Goal: Task Accomplishment & Management: Use online tool/utility

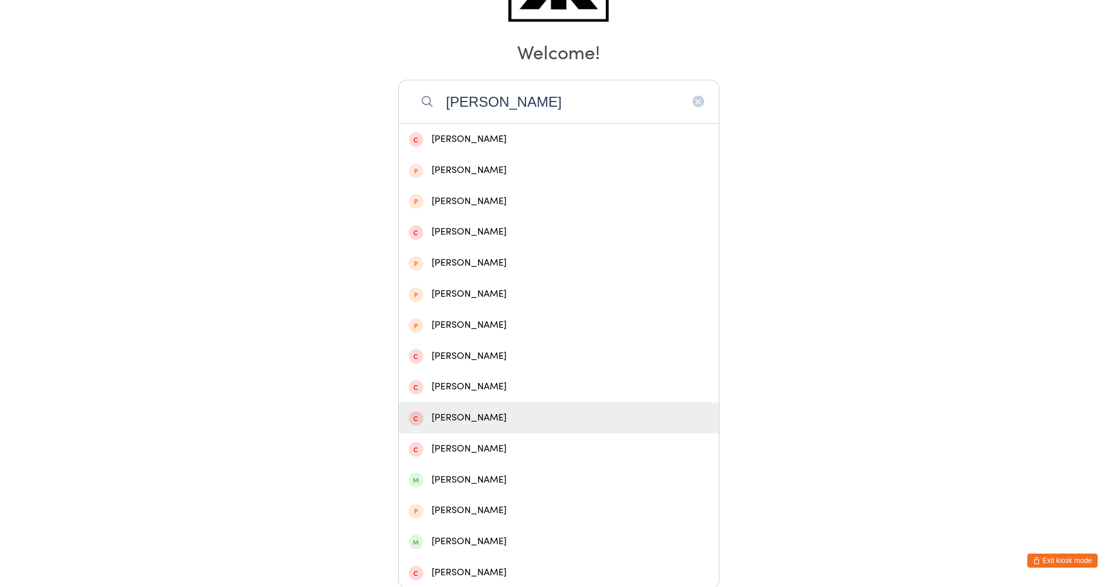
scroll to position [185, 0]
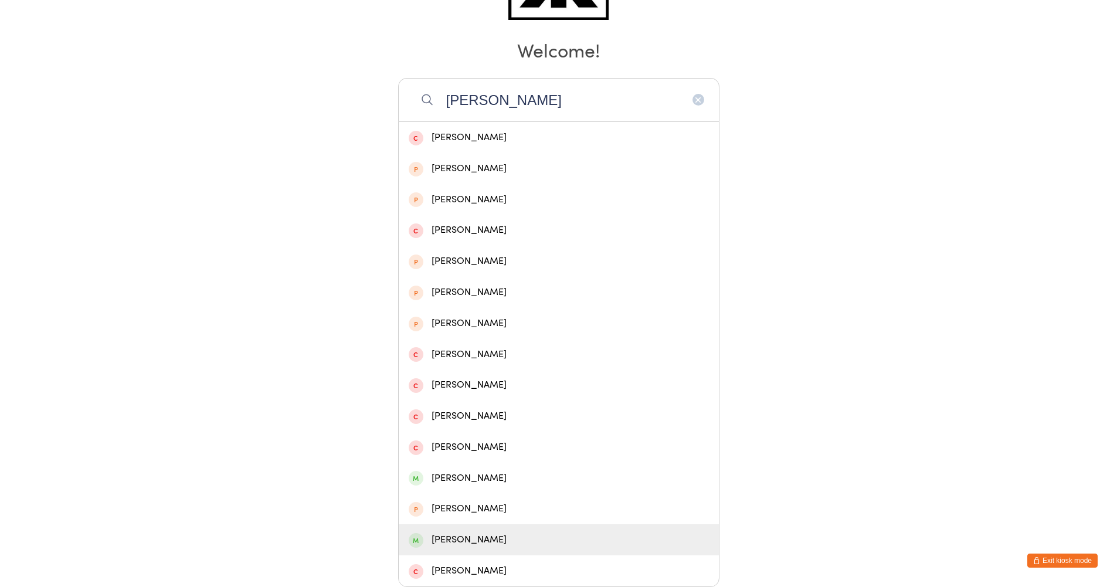
type input "[PERSON_NAME]"
click at [496, 534] on div "[PERSON_NAME]" at bounding box center [559, 540] width 300 height 16
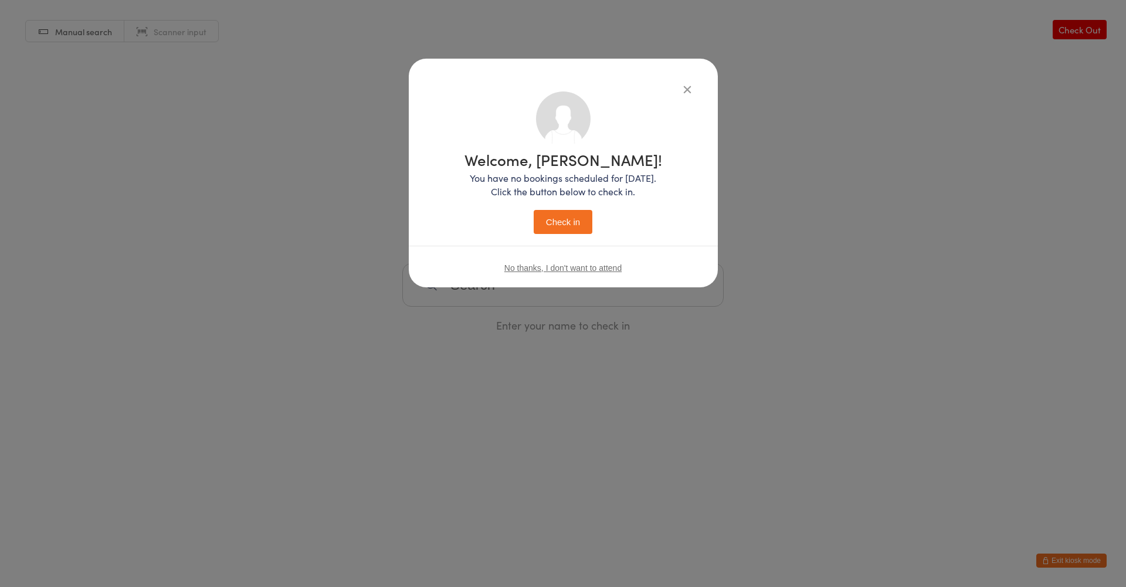
click at [571, 213] on button "Check in" at bounding box center [563, 222] width 59 height 24
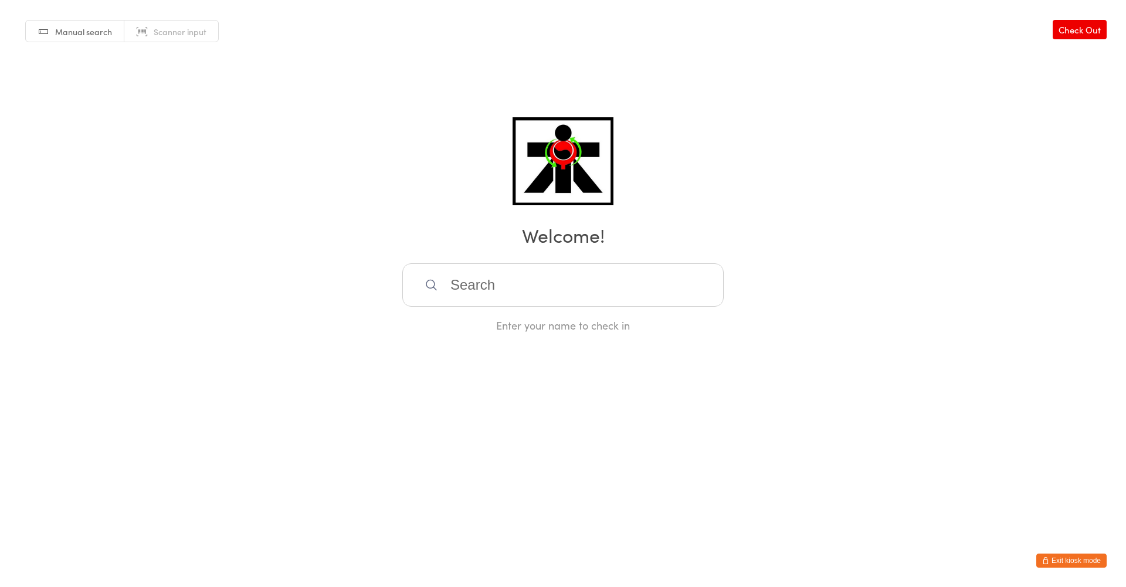
click at [481, 293] on input "search" at bounding box center [562, 284] width 321 height 43
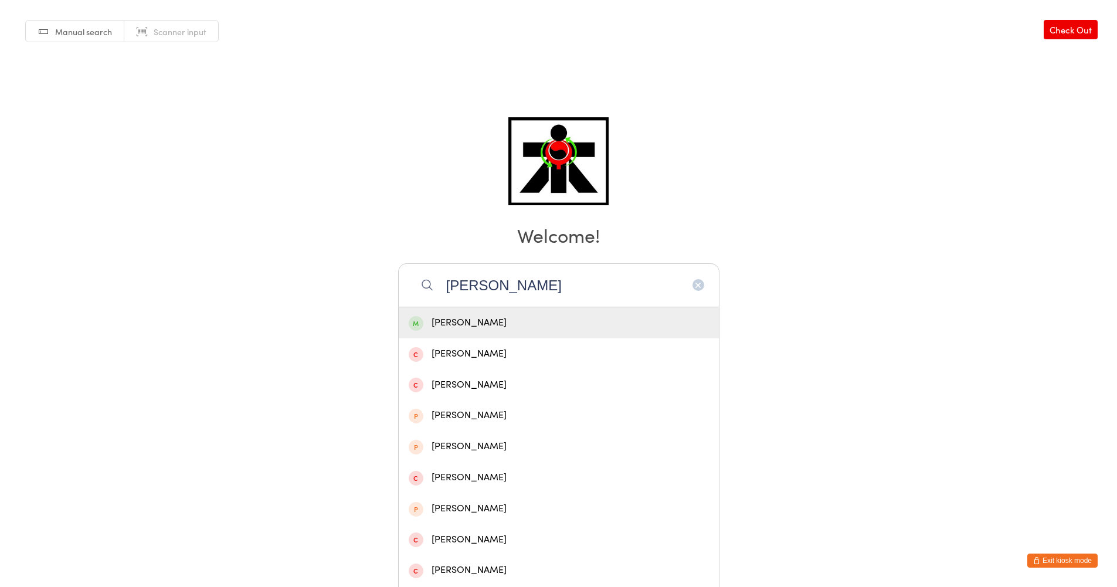
type input "[PERSON_NAME]"
click at [494, 320] on div "[PERSON_NAME]" at bounding box center [559, 323] width 300 height 16
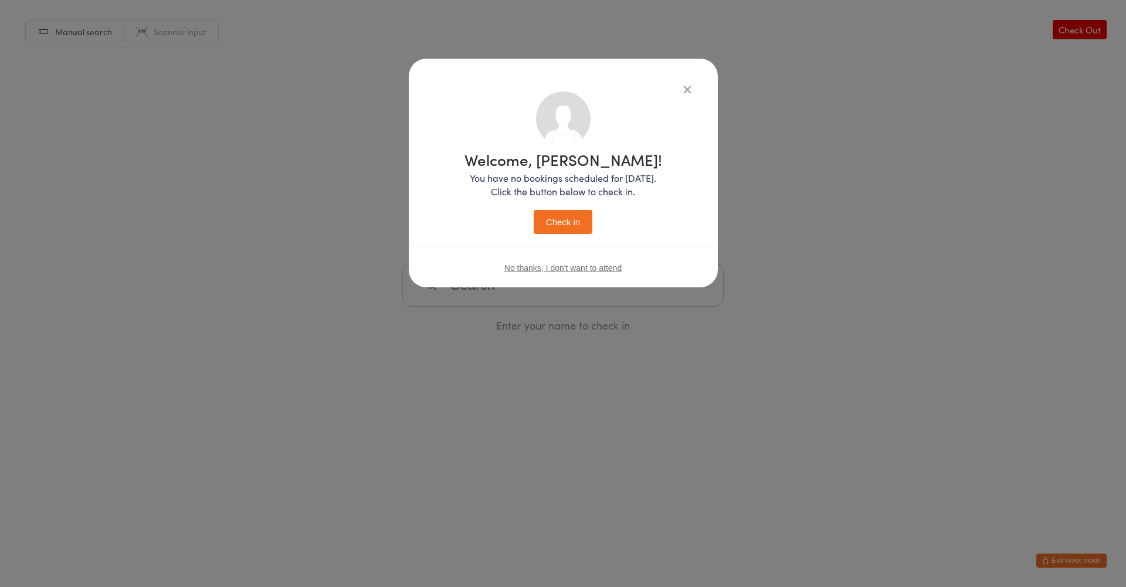
click at [555, 224] on button "Check in" at bounding box center [563, 222] width 59 height 24
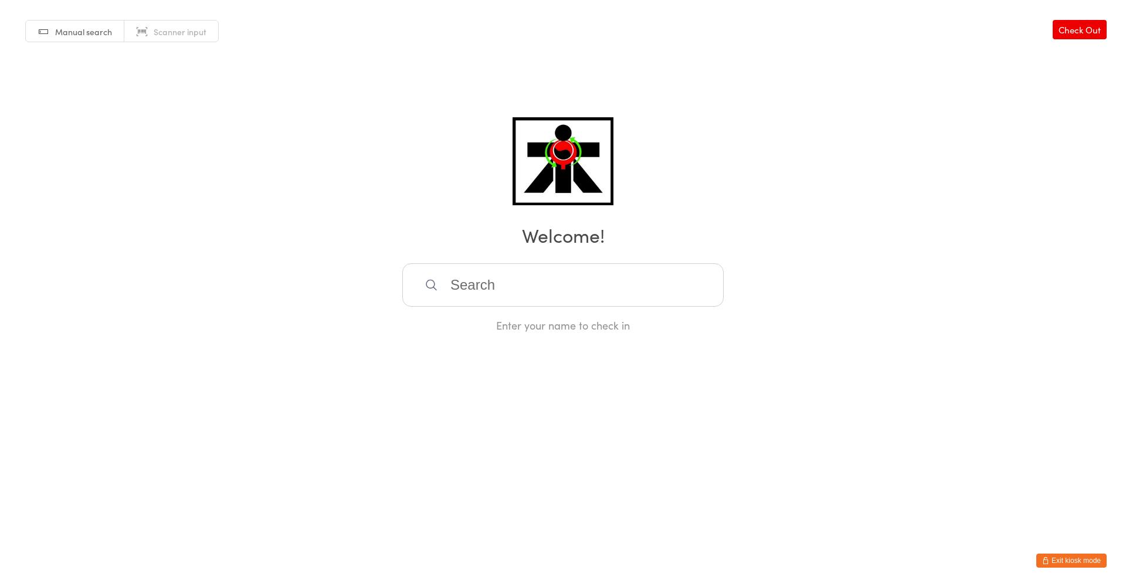
click at [562, 279] on input "search" at bounding box center [562, 284] width 321 height 43
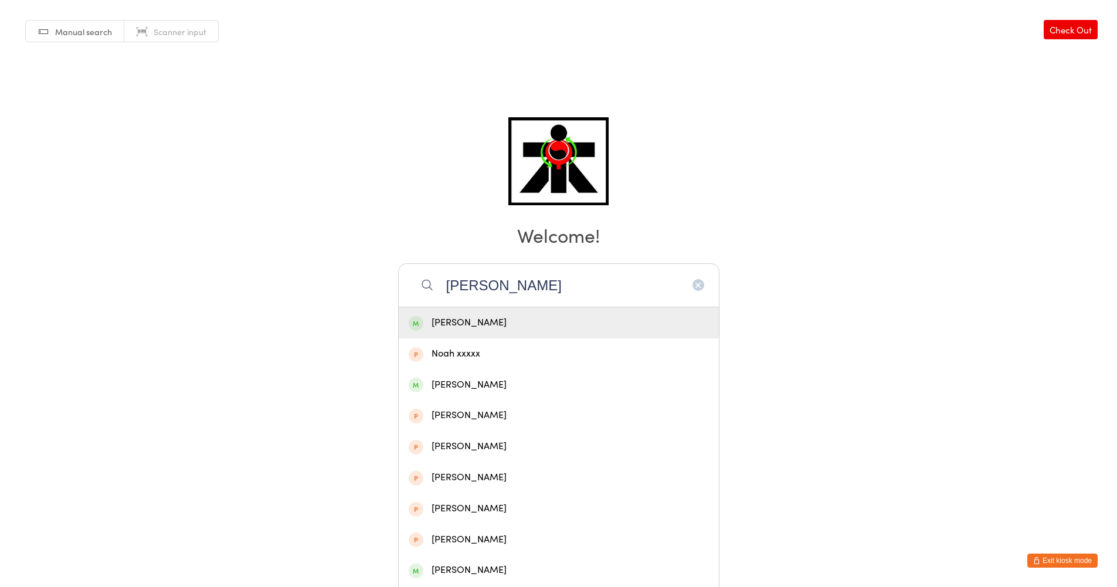
type input "[PERSON_NAME]"
click at [516, 317] on div "[PERSON_NAME]" at bounding box center [559, 323] width 300 height 16
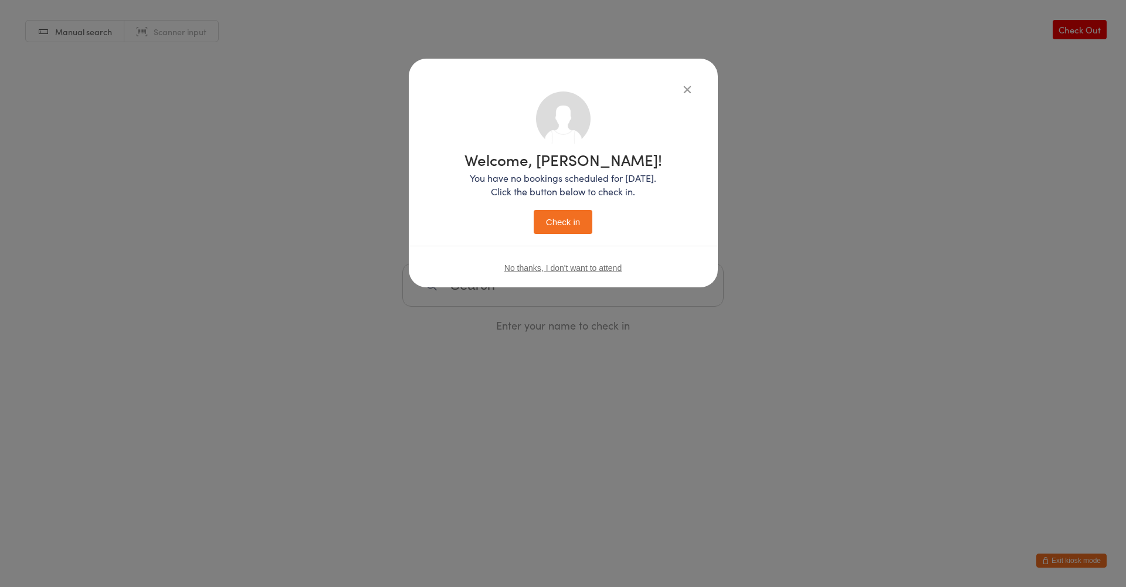
click at [555, 228] on button "Check in" at bounding box center [563, 222] width 59 height 24
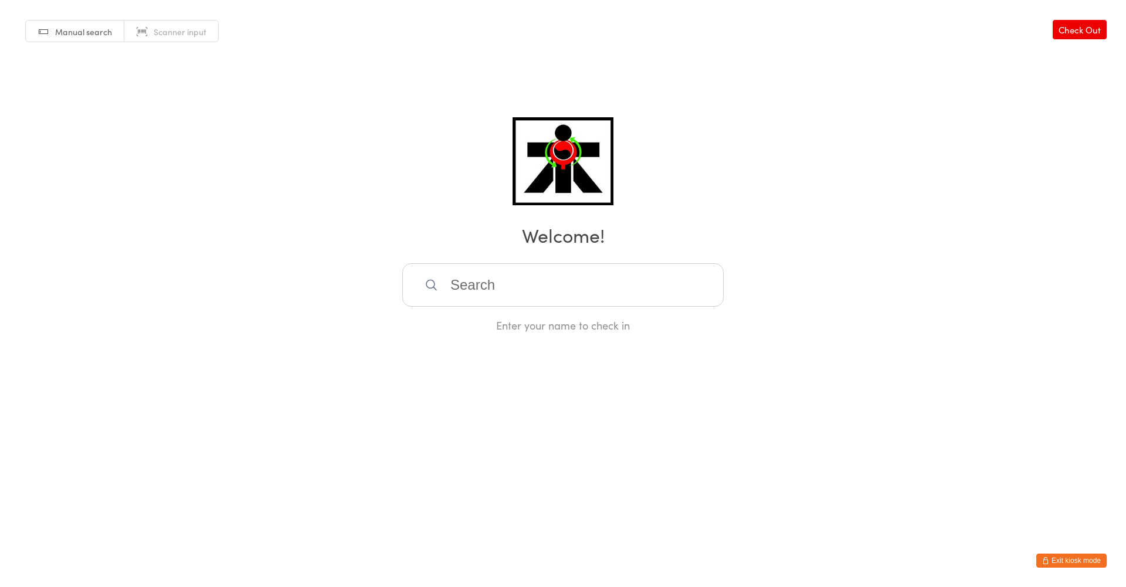
click at [614, 288] on input "search" at bounding box center [562, 284] width 321 height 43
type input "[PERSON_NAME]"
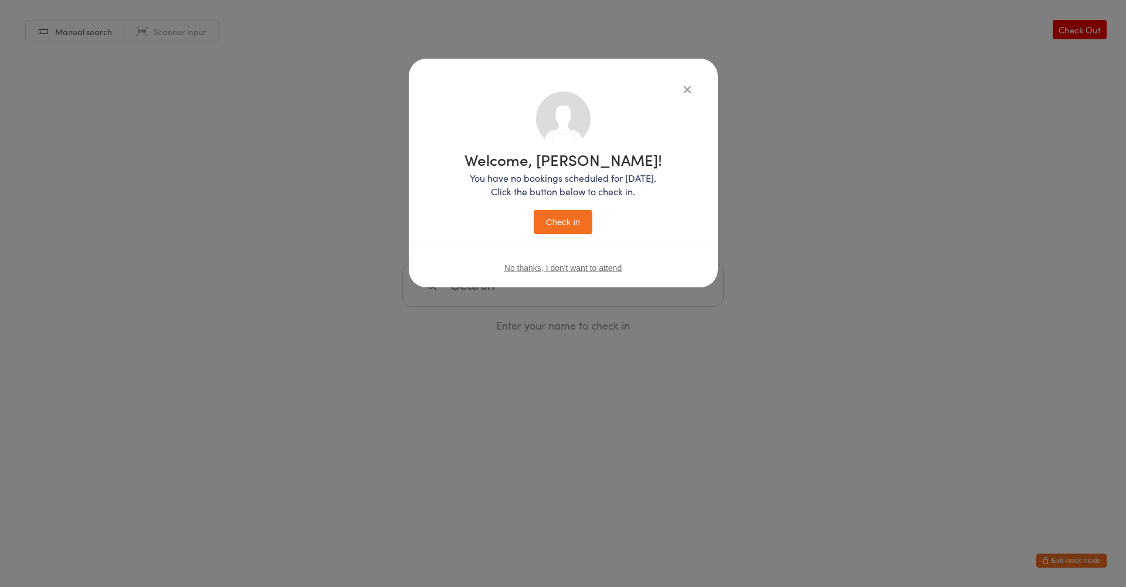
click at [589, 229] on button "Check in" at bounding box center [563, 222] width 59 height 24
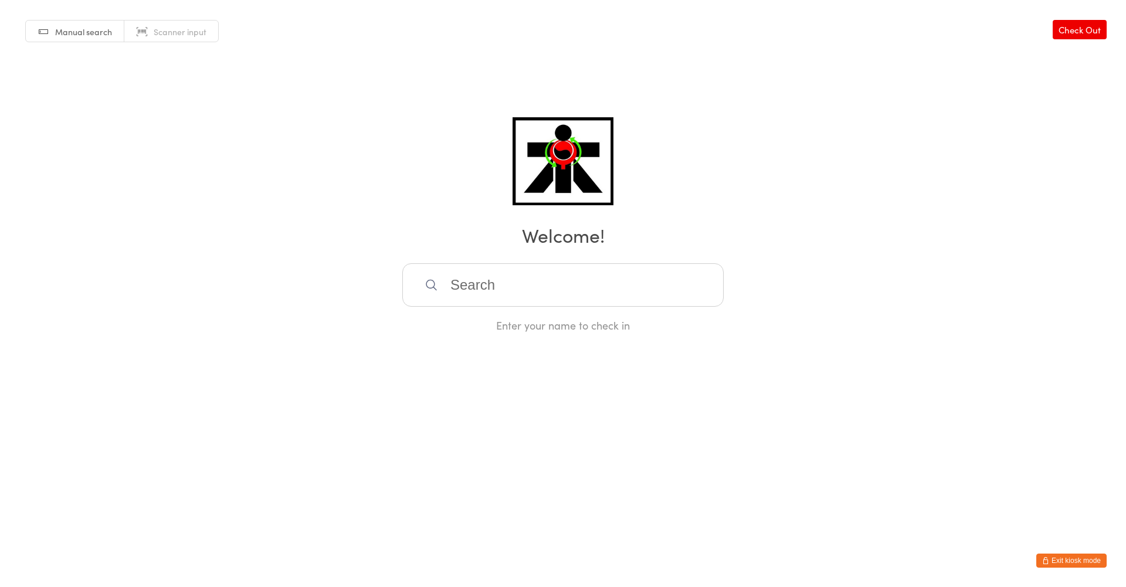
click at [482, 285] on input "search" at bounding box center [562, 284] width 321 height 43
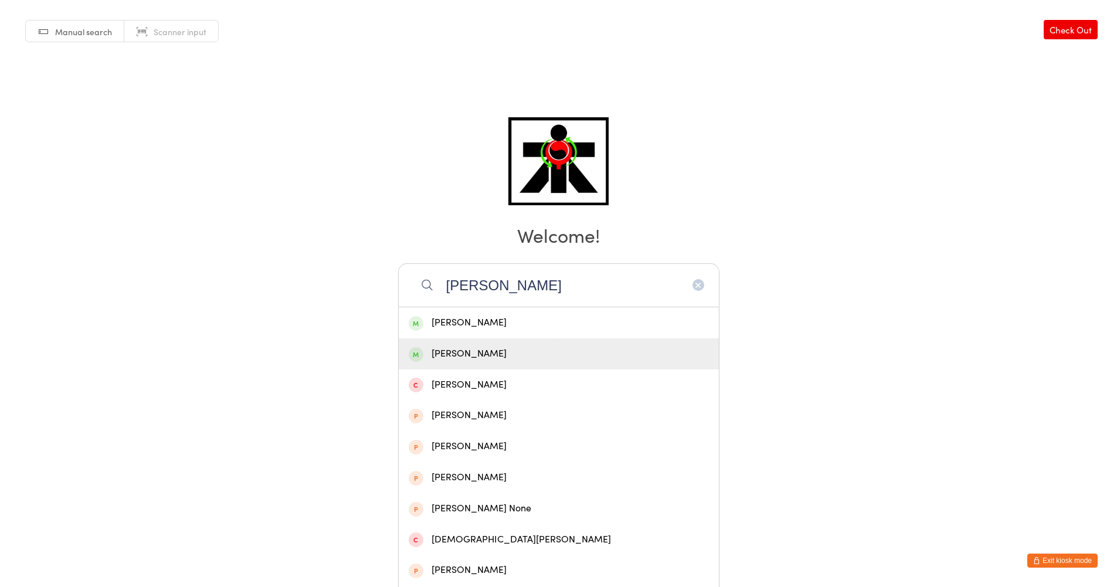
type input "[PERSON_NAME]"
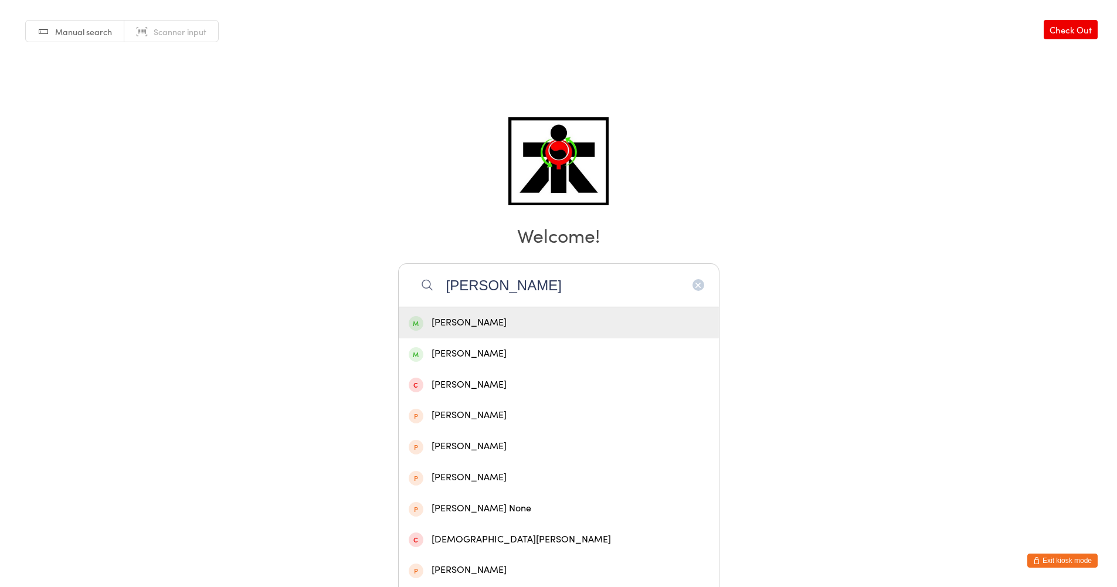
click at [451, 324] on div "[PERSON_NAME]" at bounding box center [559, 323] width 300 height 16
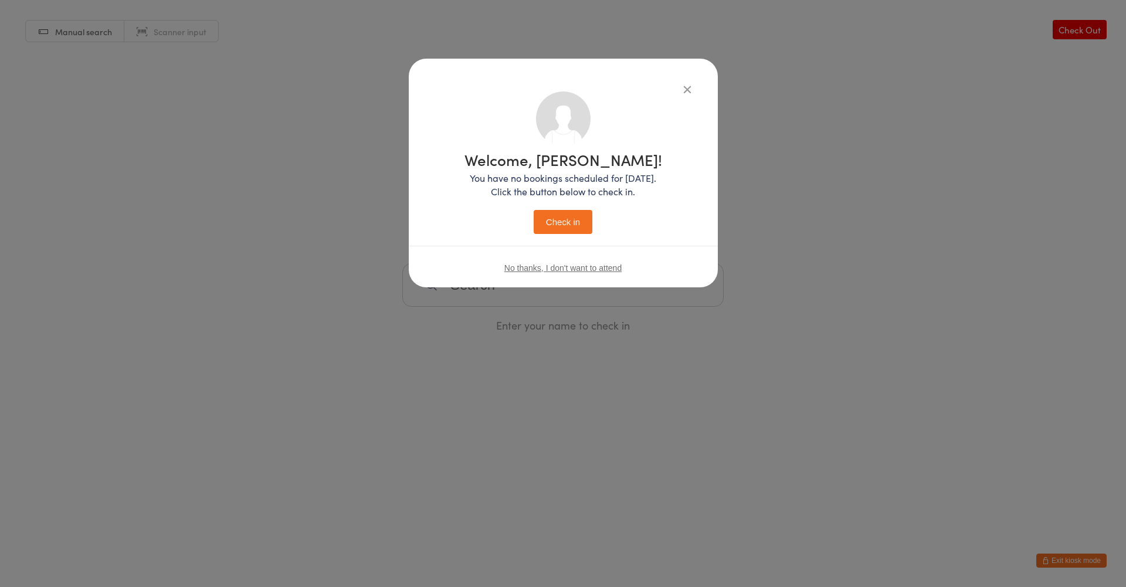
click at [586, 218] on button "Check in" at bounding box center [563, 222] width 59 height 24
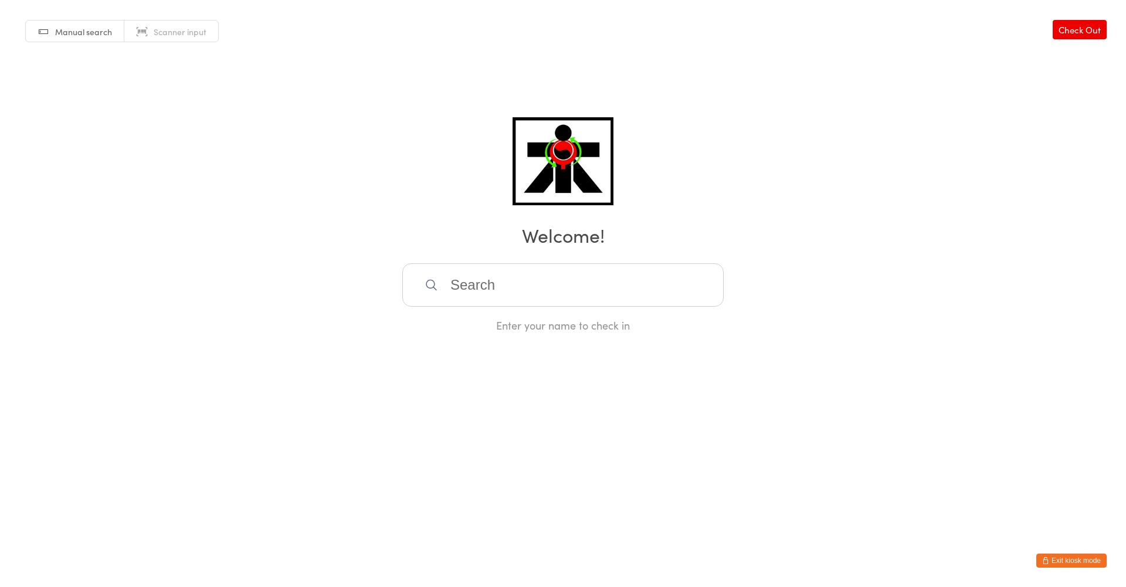
click at [586, 276] on input "search" at bounding box center [562, 284] width 321 height 43
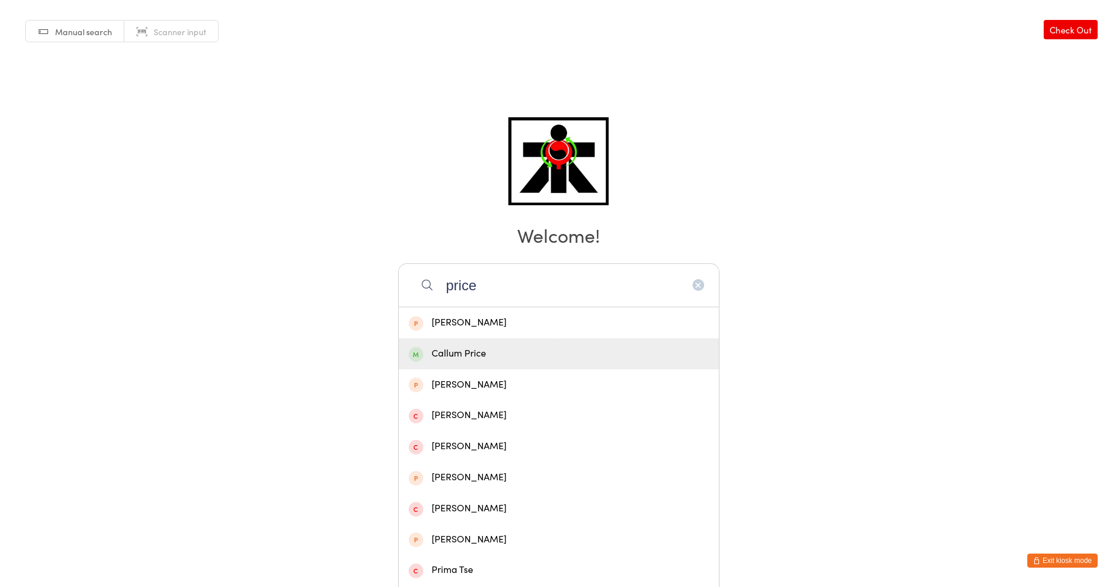
type input "price"
click at [584, 353] on div "Callum Price" at bounding box center [559, 354] width 300 height 16
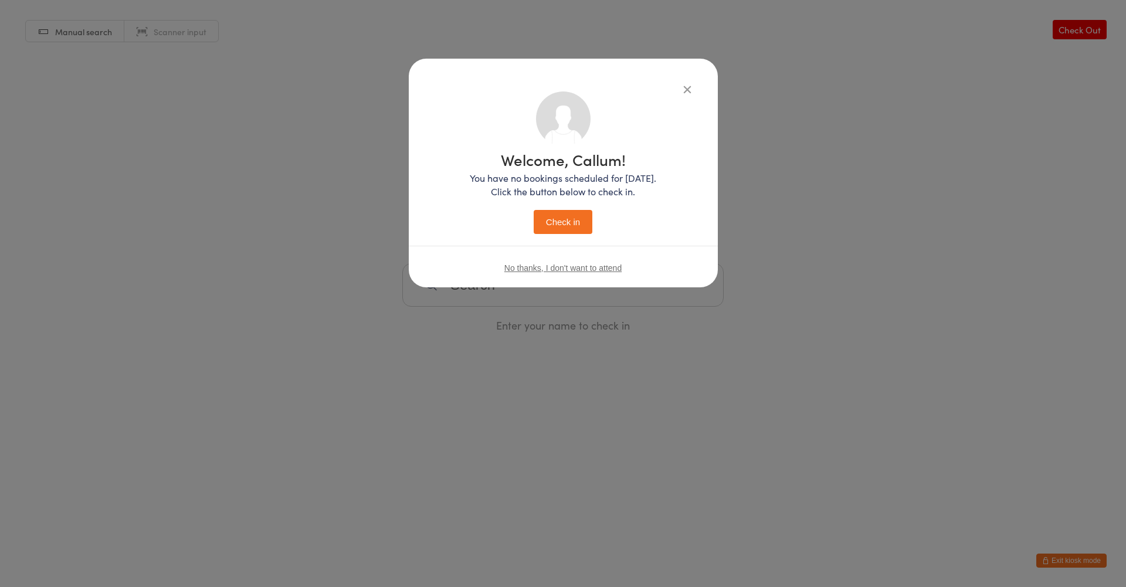
click at [562, 228] on button "Check in" at bounding box center [563, 222] width 59 height 24
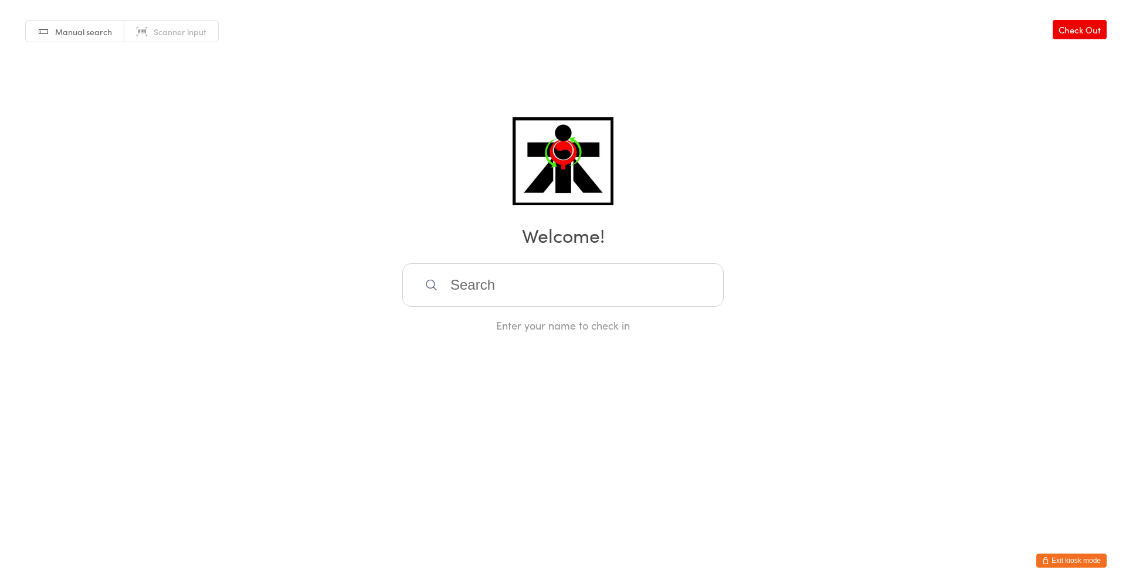
click at [582, 296] on input "search" at bounding box center [562, 284] width 321 height 43
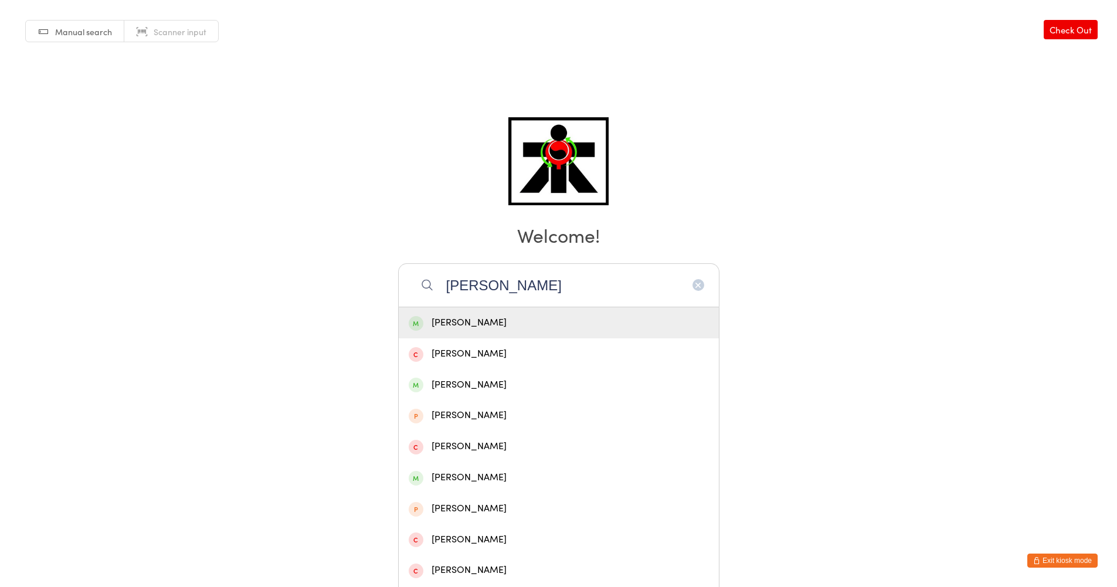
type input "[PERSON_NAME]"
click at [561, 320] on div "[PERSON_NAME]" at bounding box center [559, 323] width 300 height 16
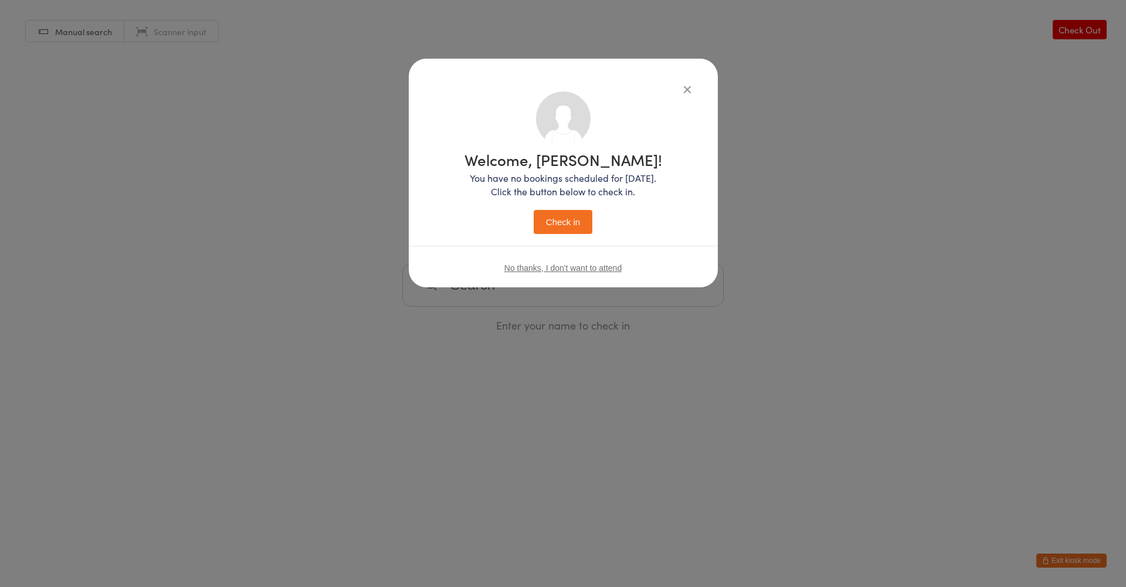
click at [562, 221] on button "Check in" at bounding box center [563, 222] width 59 height 24
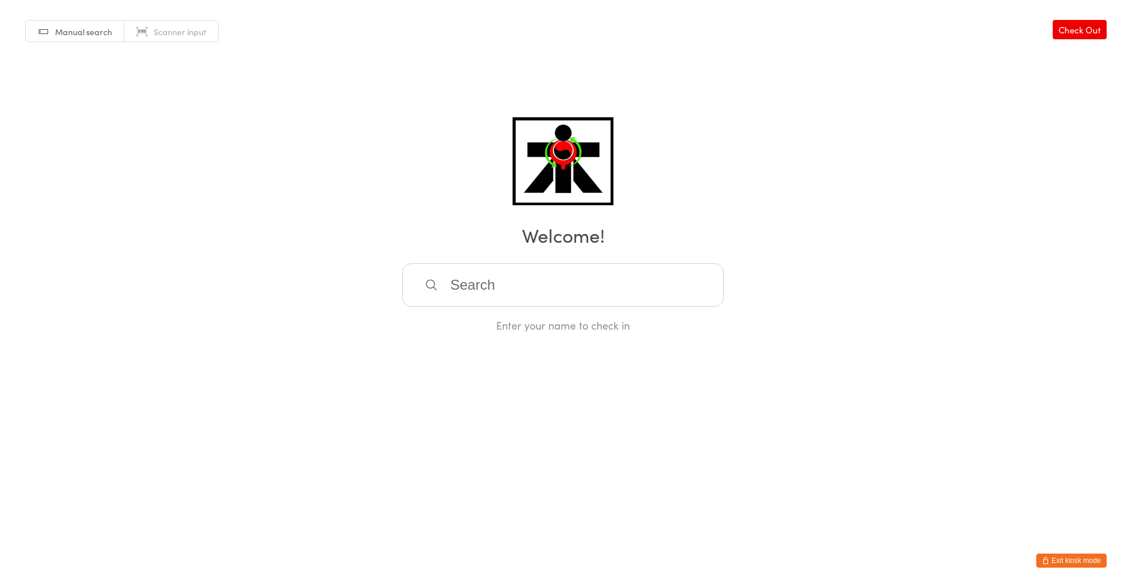
click at [529, 301] on input "search" at bounding box center [562, 284] width 321 height 43
type input "taeg'"
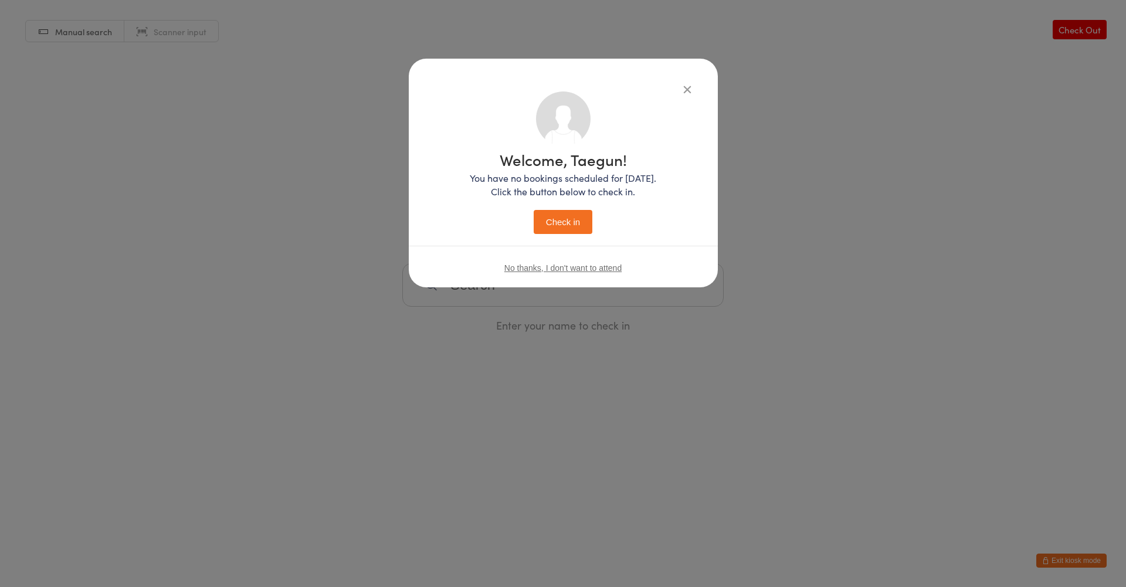
click at [534, 210] on button "Check in" at bounding box center [563, 222] width 59 height 24
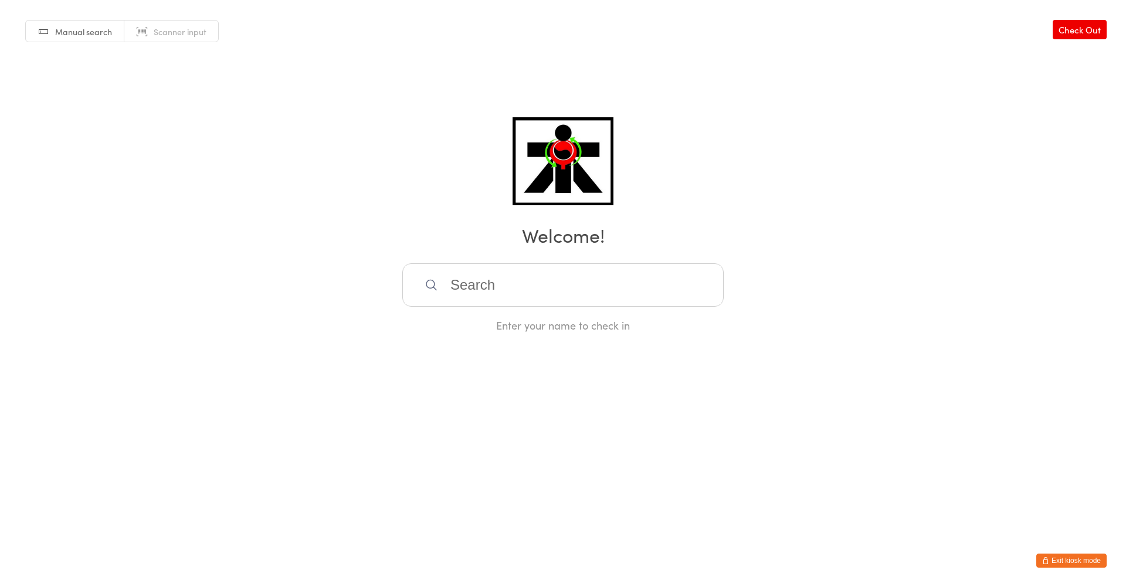
click at [486, 293] on input "search" at bounding box center [562, 284] width 321 height 43
type input "[PERSON_NAME]"
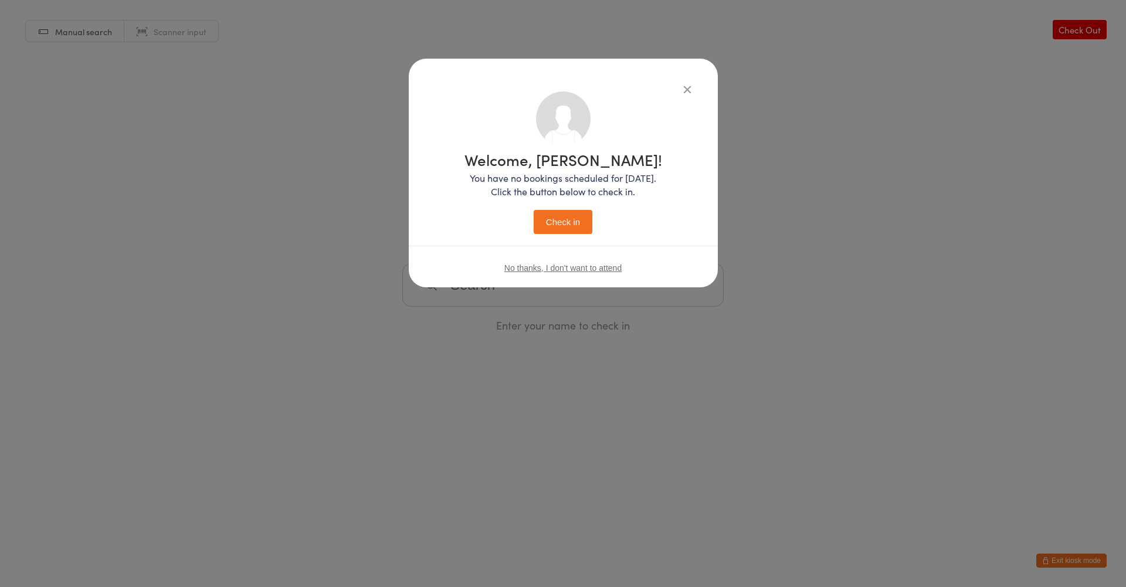
click at [534, 210] on button "Check in" at bounding box center [563, 222] width 59 height 24
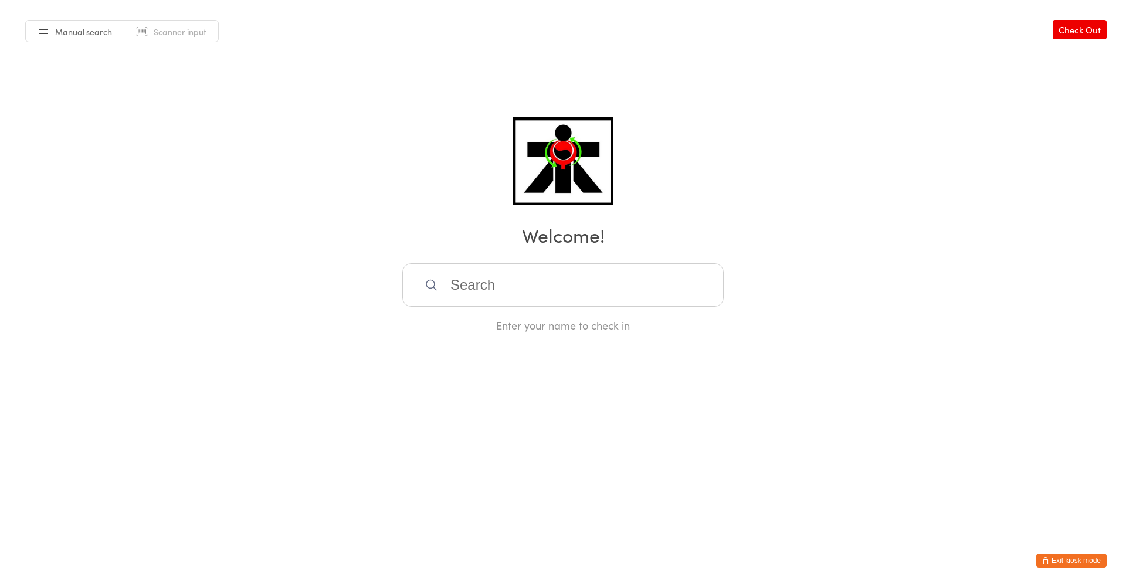
click at [508, 293] on input "search" at bounding box center [562, 284] width 321 height 43
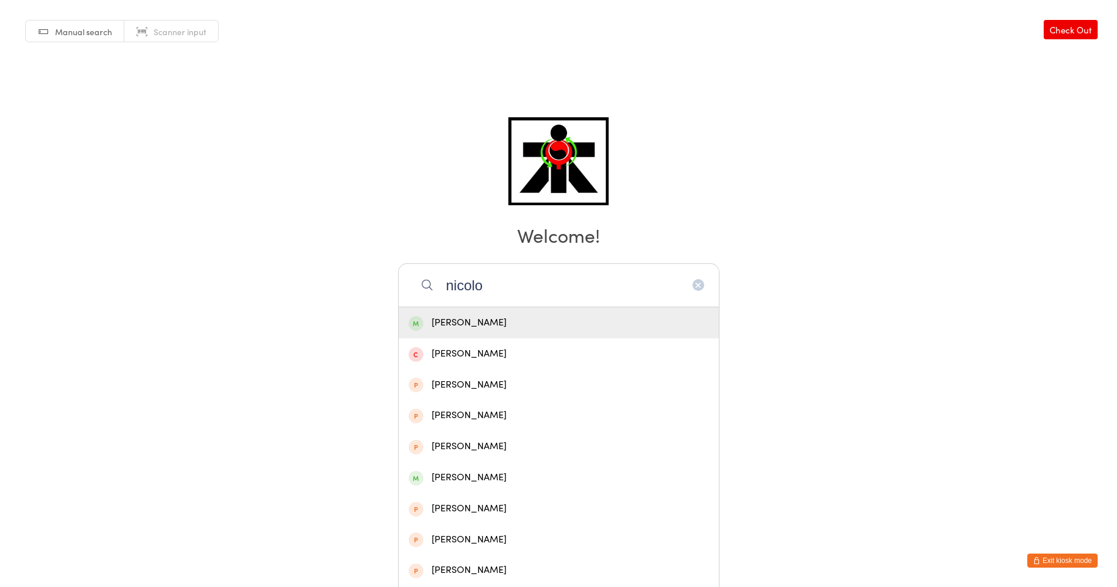
type input "nicolo"
click at [506, 314] on div "[PERSON_NAME]" at bounding box center [559, 322] width 320 height 31
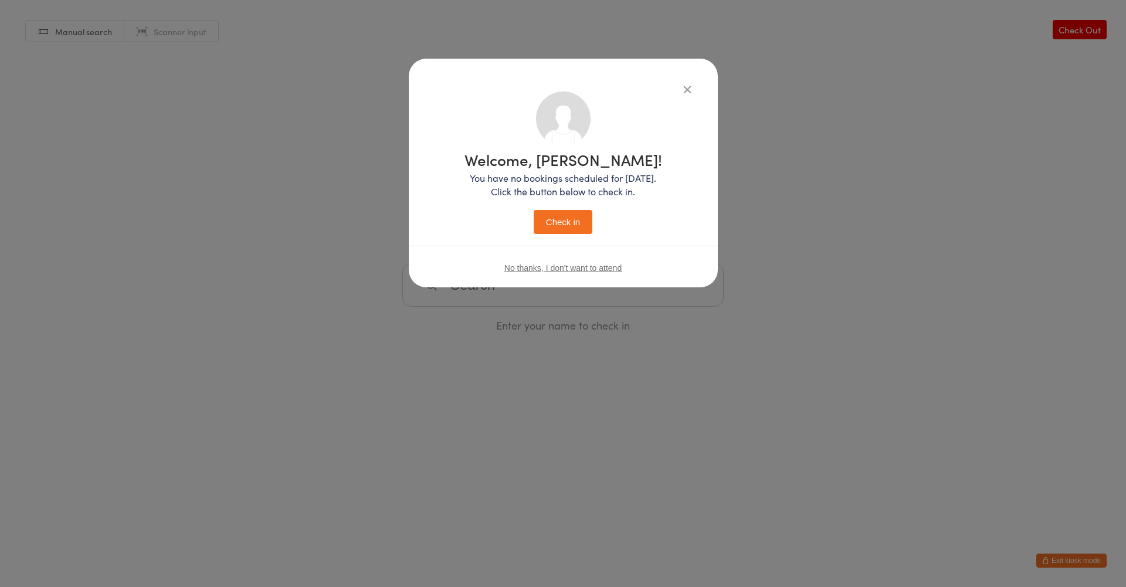
click at [549, 225] on button "Check in" at bounding box center [563, 222] width 59 height 24
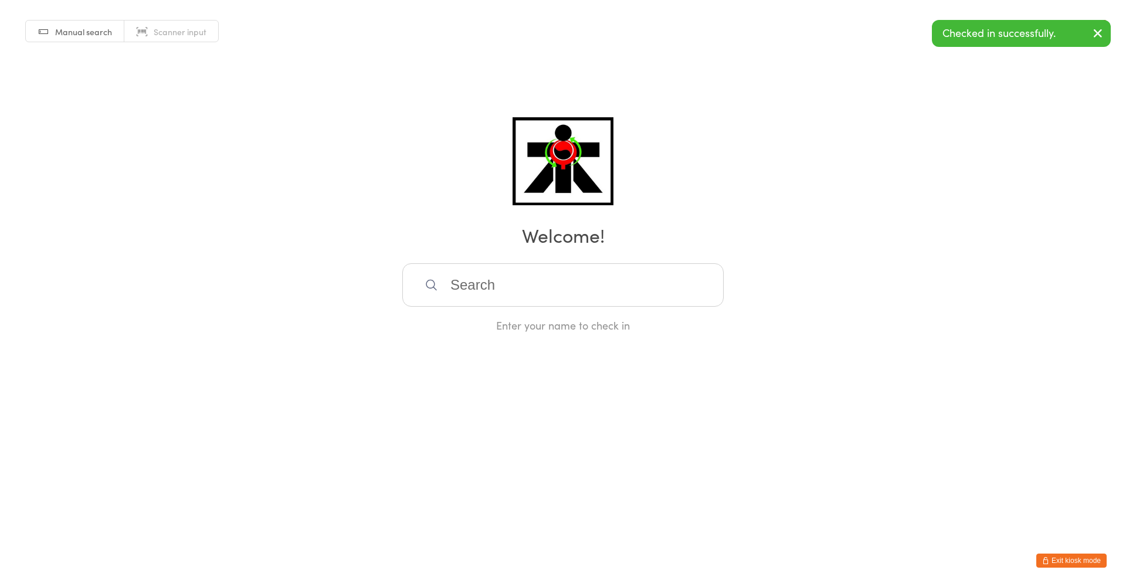
click at [468, 286] on input "search" at bounding box center [562, 284] width 321 height 43
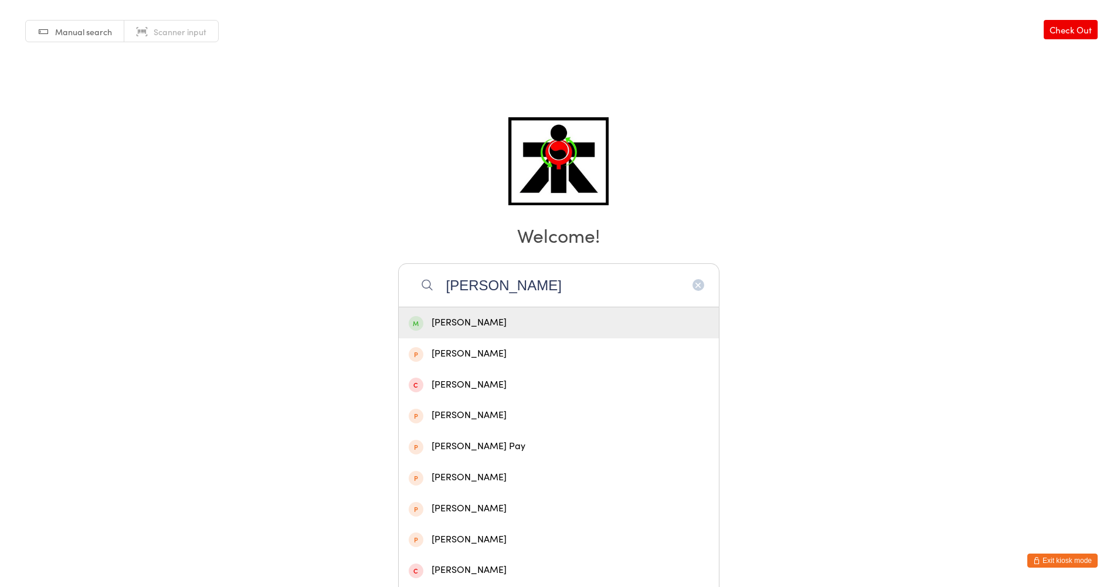
type input "[PERSON_NAME]"
click at [530, 318] on div "[PERSON_NAME]" at bounding box center [559, 323] width 300 height 16
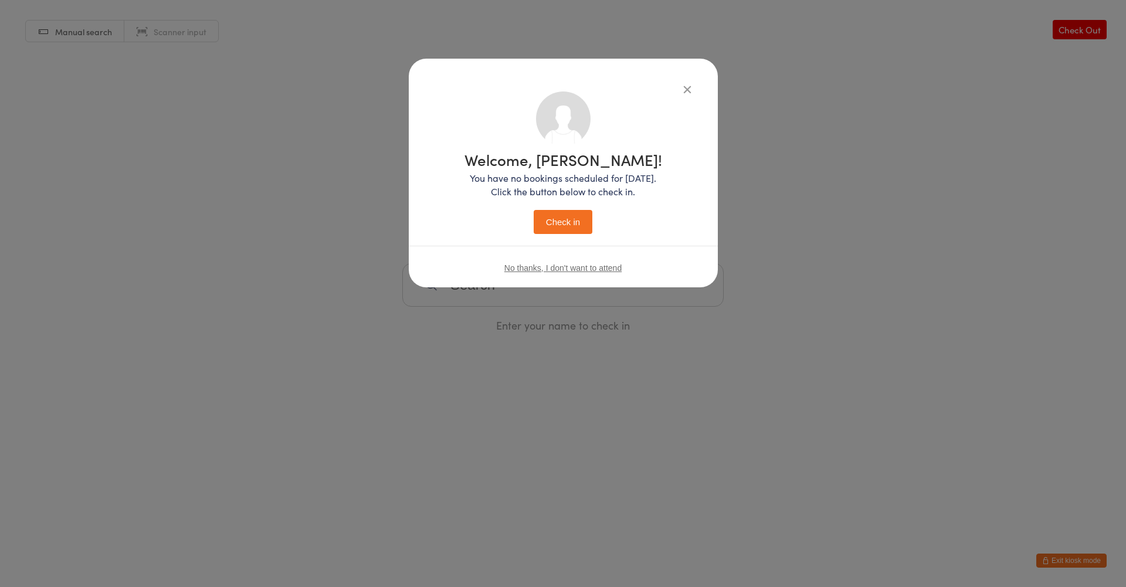
click at [555, 227] on button "Check in" at bounding box center [563, 222] width 59 height 24
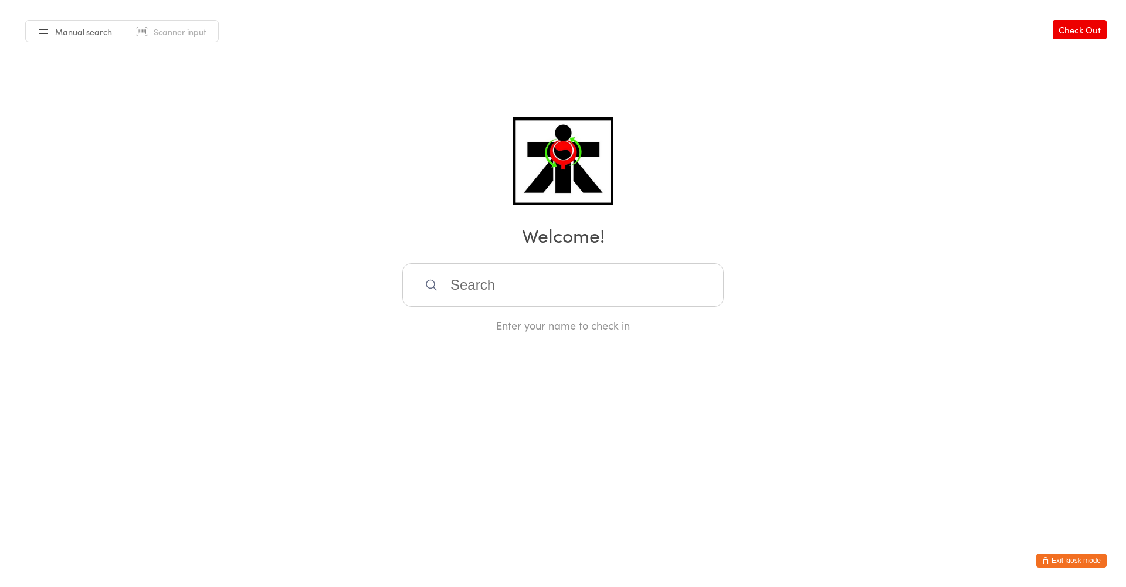
drag, startPoint x: 456, startPoint y: 250, endPoint x: 471, endPoint y: 257, distance: 17.0
click at [471, 257] on div "Manual search Scanner input Check Out Welcome! Enter your name to check in" at bounding box center [563, 166] width 1126 height 332
click at [481, 281] on input "search" at bounding box center [562, 284] width 321 height 43
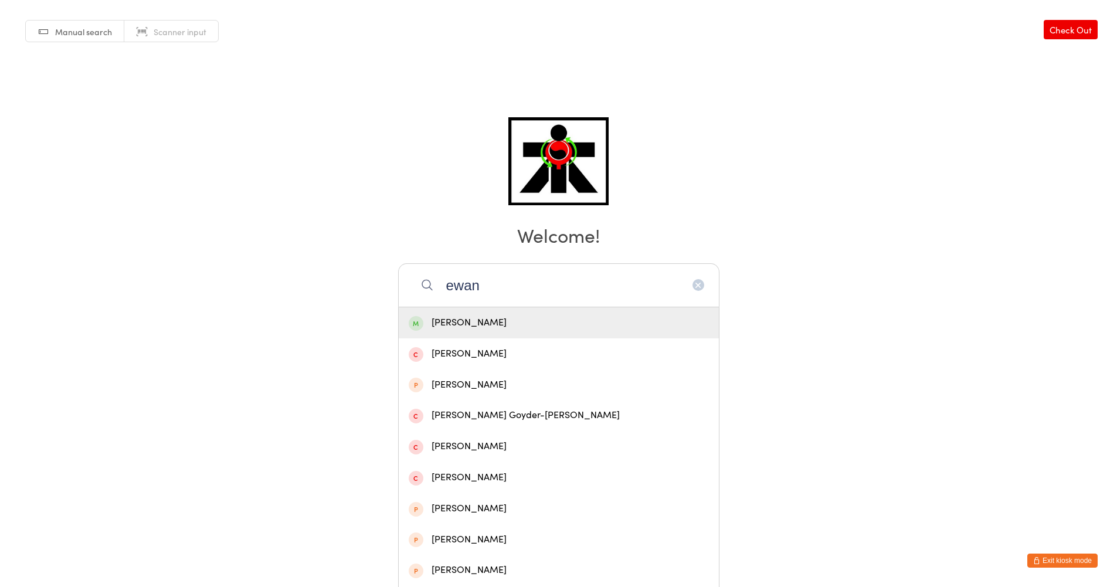
type input "ewan"
click at [500, 331] on div "[PERSON_NAME]" at bounding box center [559, 322] width 320 height 31
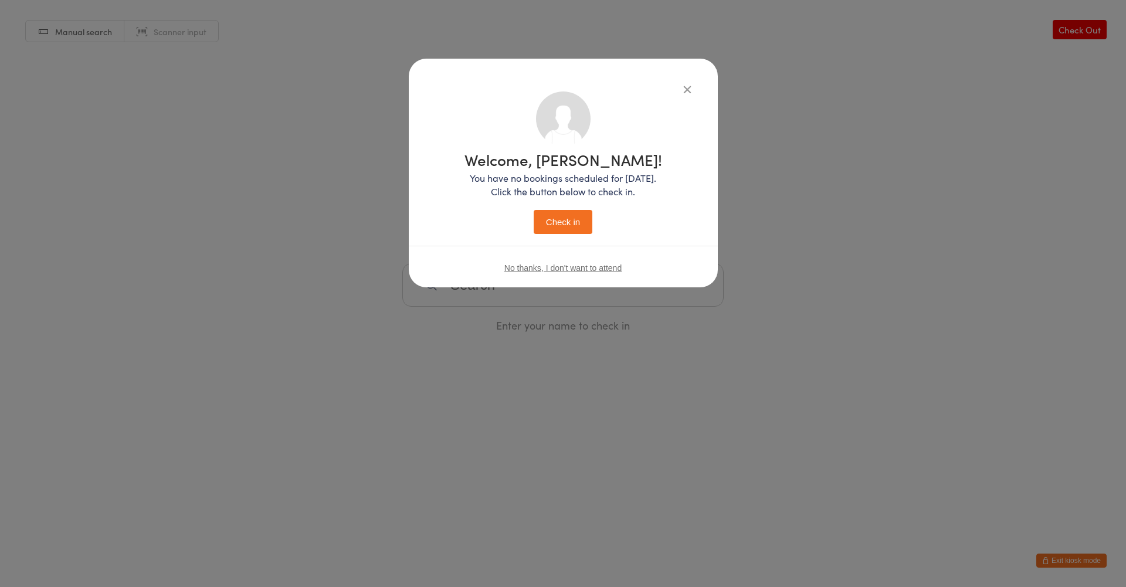
click at [534, 210] on button "Check in" at bounding box center [563, 222] width 59 height 24
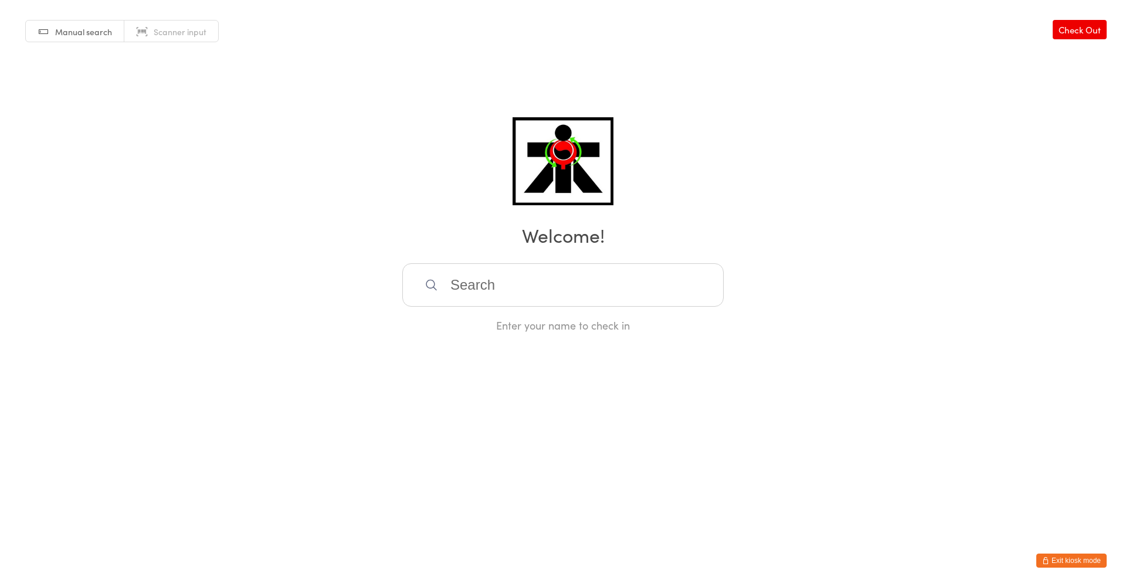
click at [712, 282] on input "search" at bounding box center [562, 284] width 321 height 43
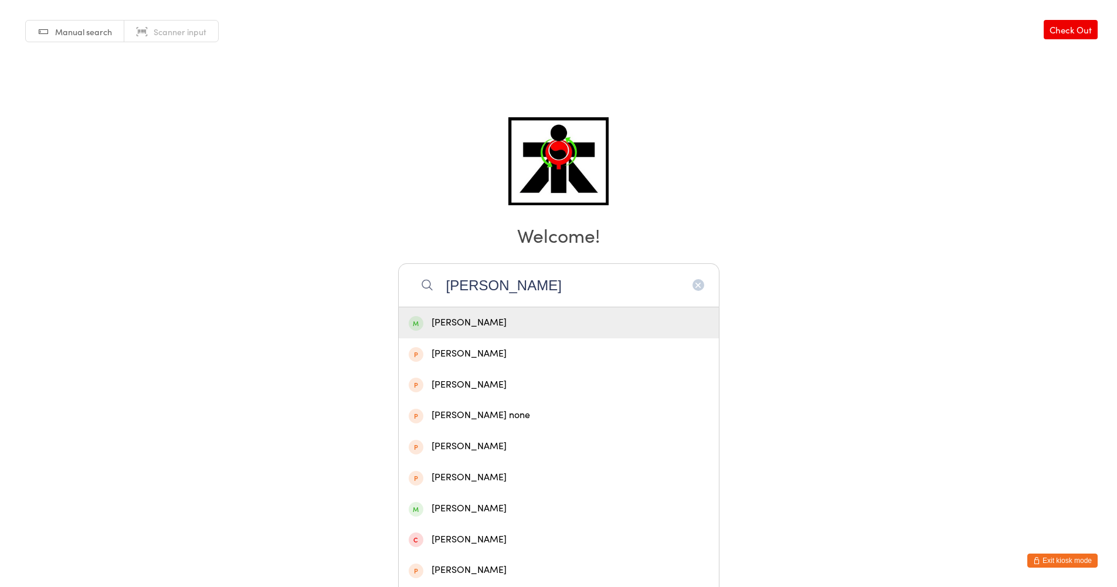
type input "[PERSON_NAME]"
click at [704, 322] on div "[PERSON_NAME]" at bounding box center [559, 323] width 300 height 16
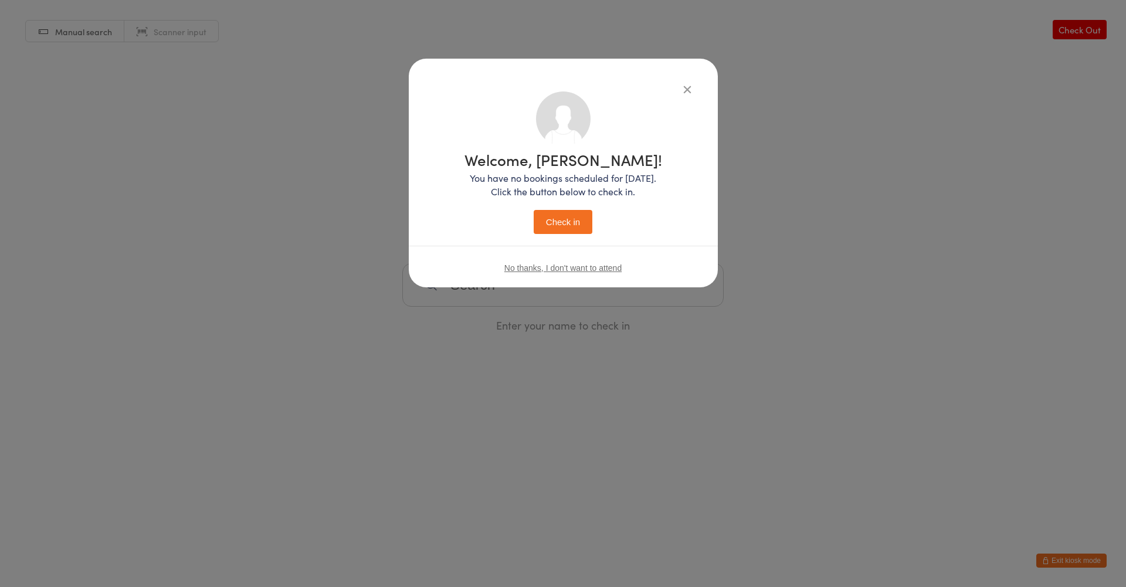
click at [534, 210] on button "Check in" at bounding box center [563, 222] width 59 height 24
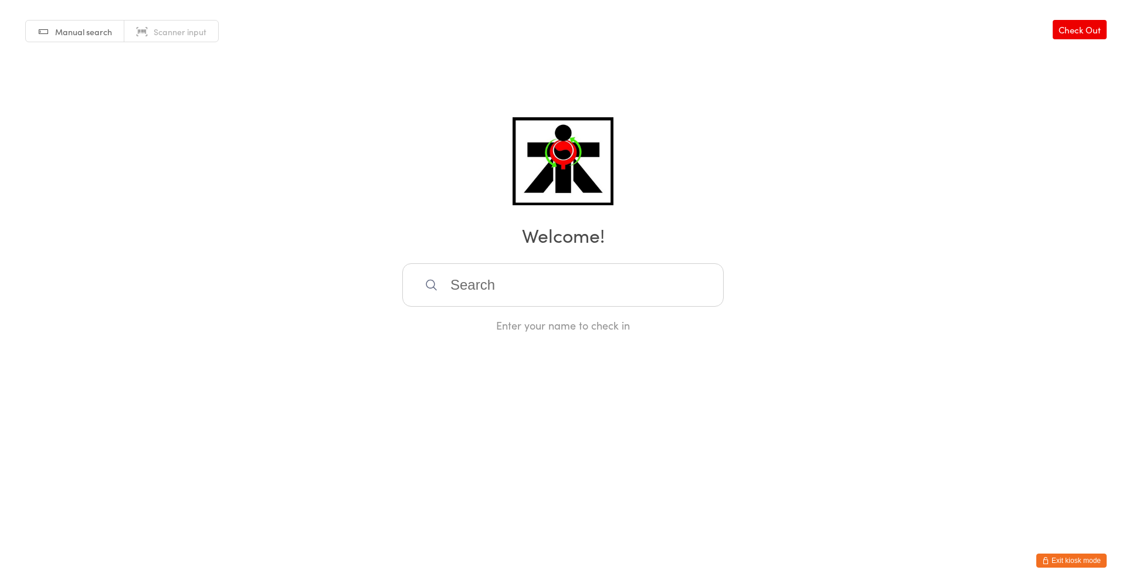
click at [599, 276] on input "search" at bounding box center [562, 284] width 321 height 43
type input "[PERSON_NAME]"
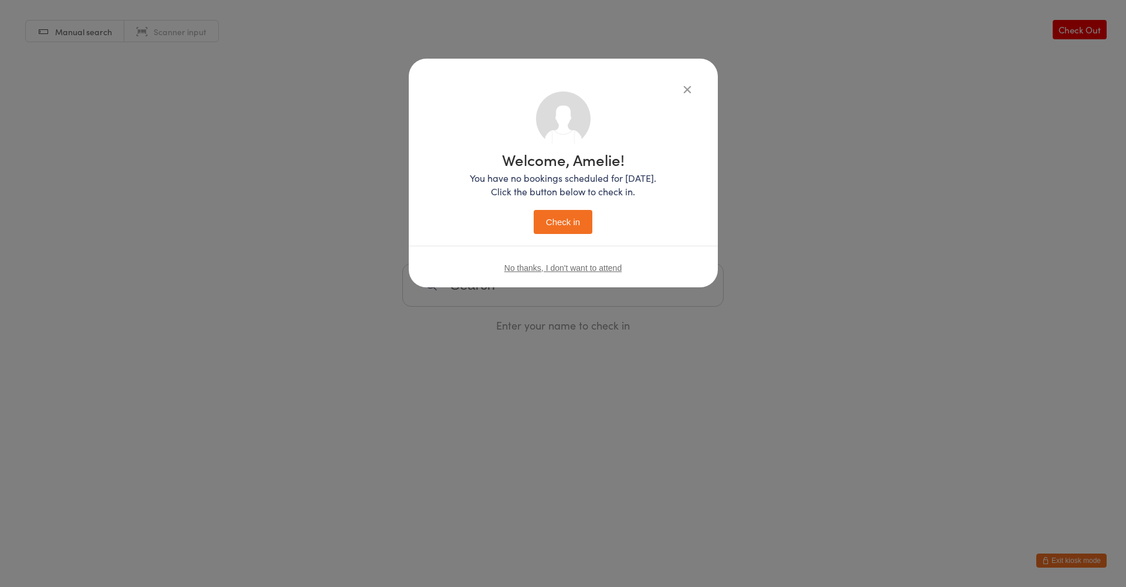
click at [534, 210] on button "Check in" at bounding box center [563, 222] width 59 height 24
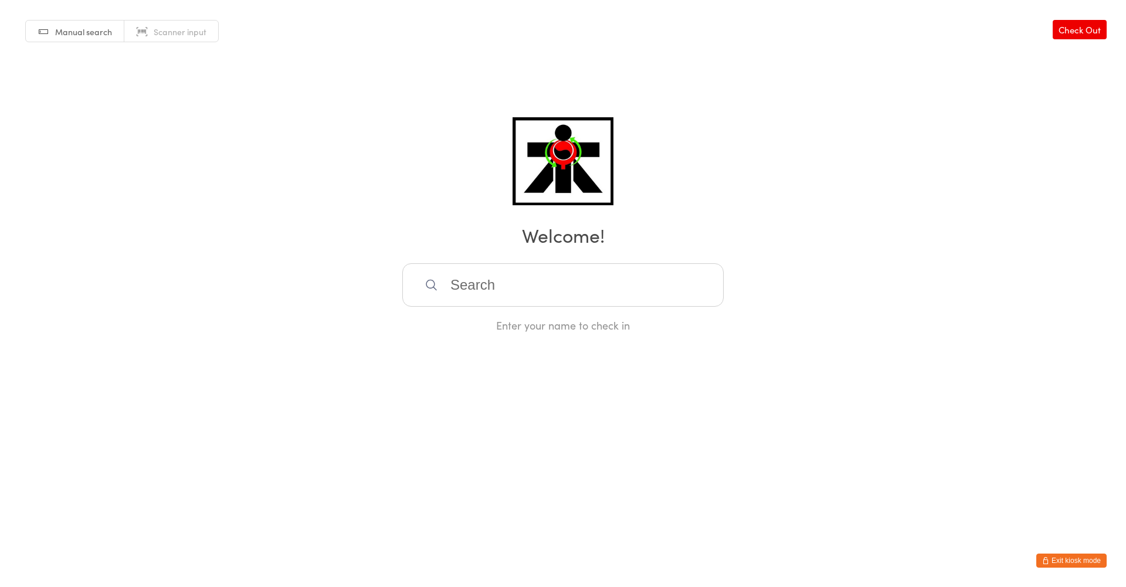
click at [616, 272] on input "search" at bounding box center [562, 284] width 321 height 43
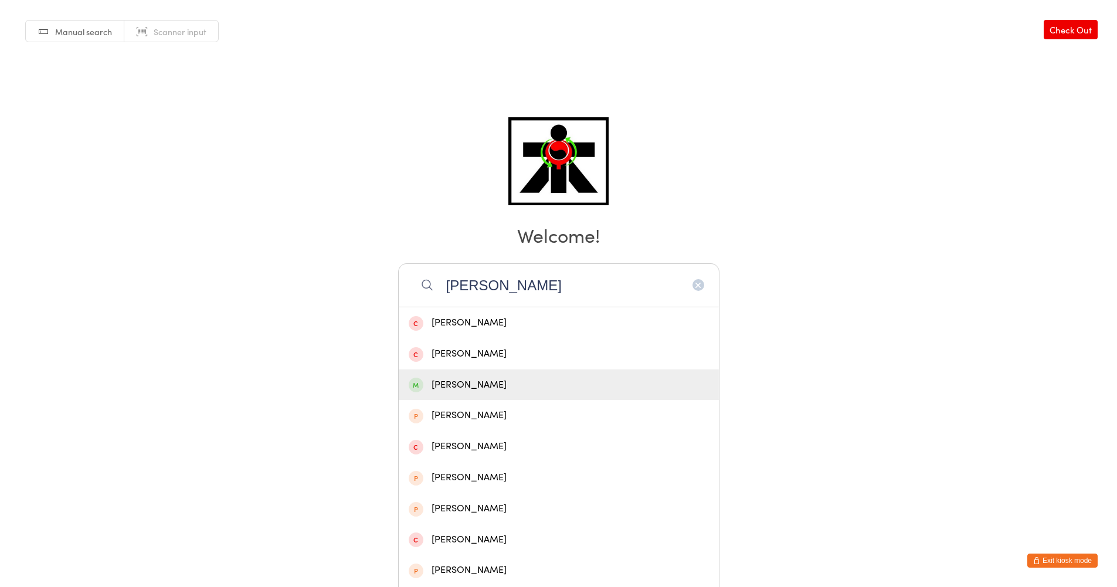
type input "[PERSON_NAME]"
click at [566, 379] on div "[PERSON_NAME]" at bounding box center [559, 385] width 300 height 16
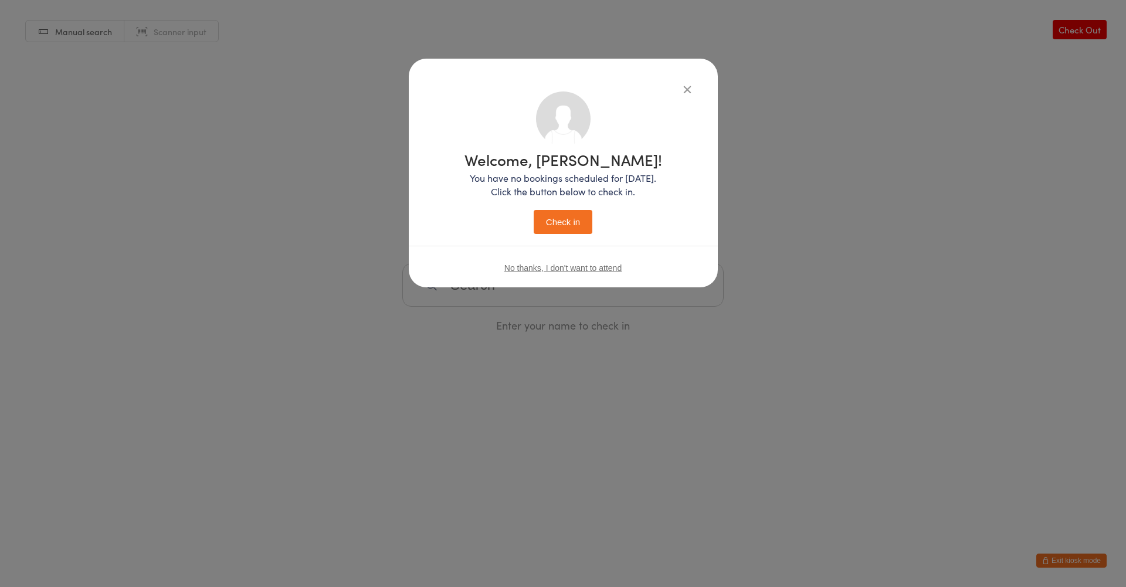
click at [582, 203] on div "Welcome, [PERSON_NAME]! You have no bookings scheduled for [DATE]. Click the bu…" at bounding box center [563, 193] width 198 height 82
click at [580, 207] on div "Welcome, [PERSON_NAME]! You have no bookings scheduled for [DATE]. Click the bu…" at bounding box center [563, 193] width 198 height 82
click at [579, 215] on button "Check in" at bounding box center [563, 222] width 59 height 24
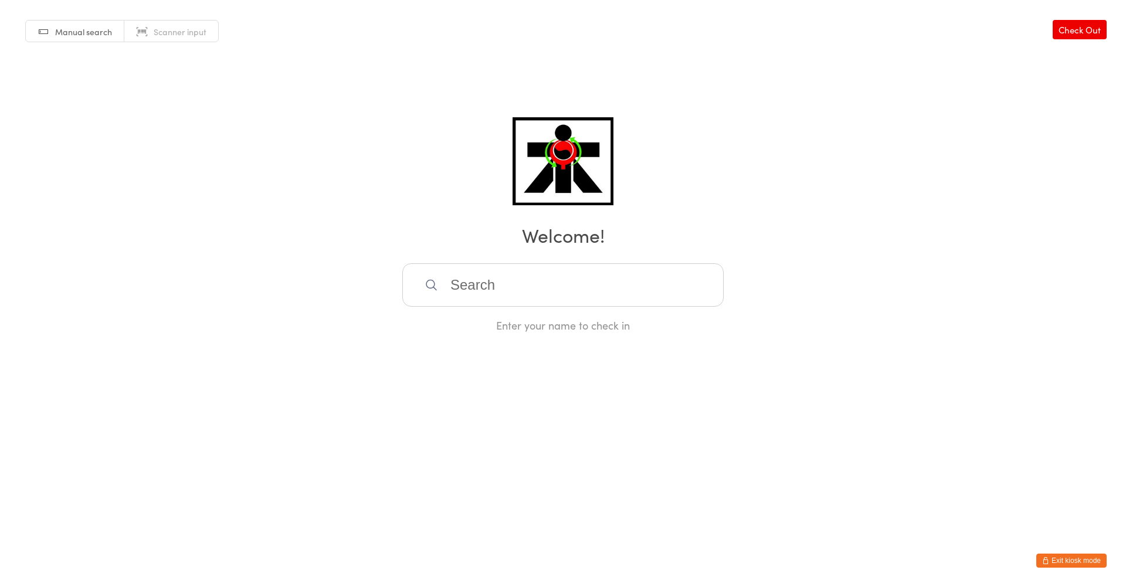
click at [480, 269] on input "search" at bounding box center [562, 284] width 321 height 43
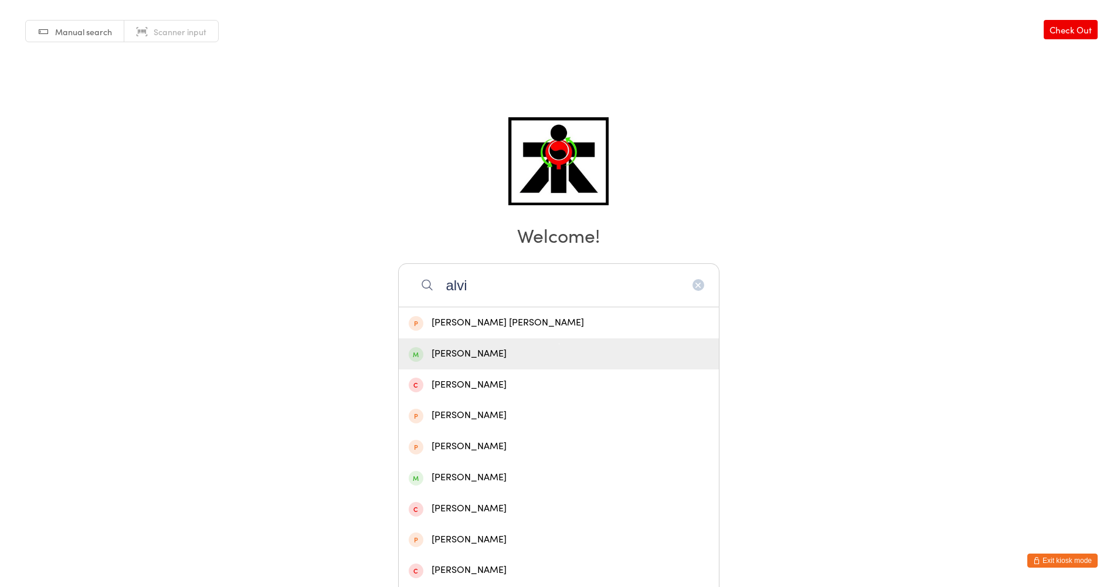
type input "alvi"
click at [517, 361] on div "[PERSON_NAME]" at bounding box center [559, 354] width 300 height 16
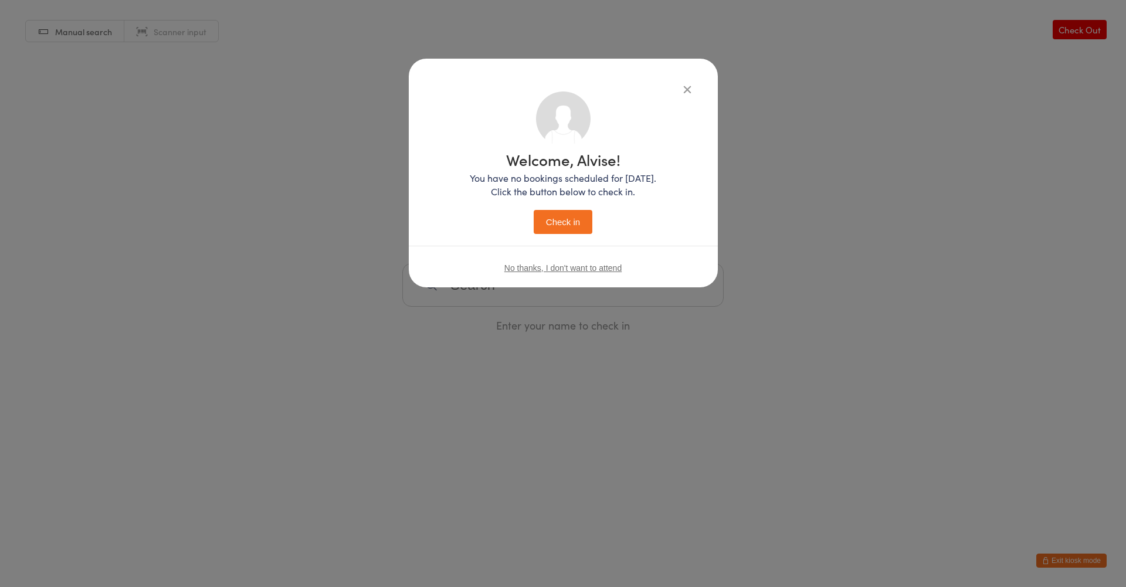
click at [554, 229] on button "Check in" at bounding box center [563, 222] width 59 height 24
